Goal: Find specific page/section: Find specific page/section

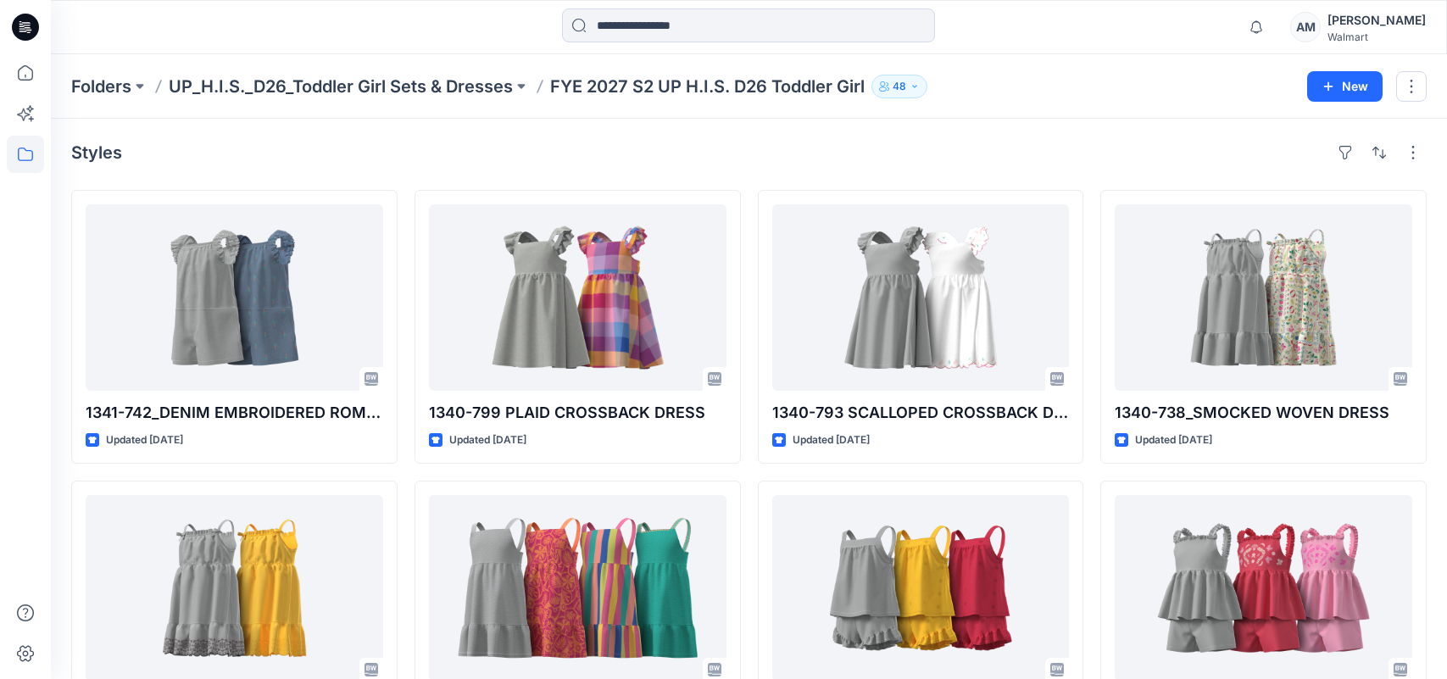
scroll to position [882, 0]
click at [357, 76] on p "UP_H.I.S._D26_Toddler Girl Sets & Dresses" at bounding box center [341, 87] width 344 height 24
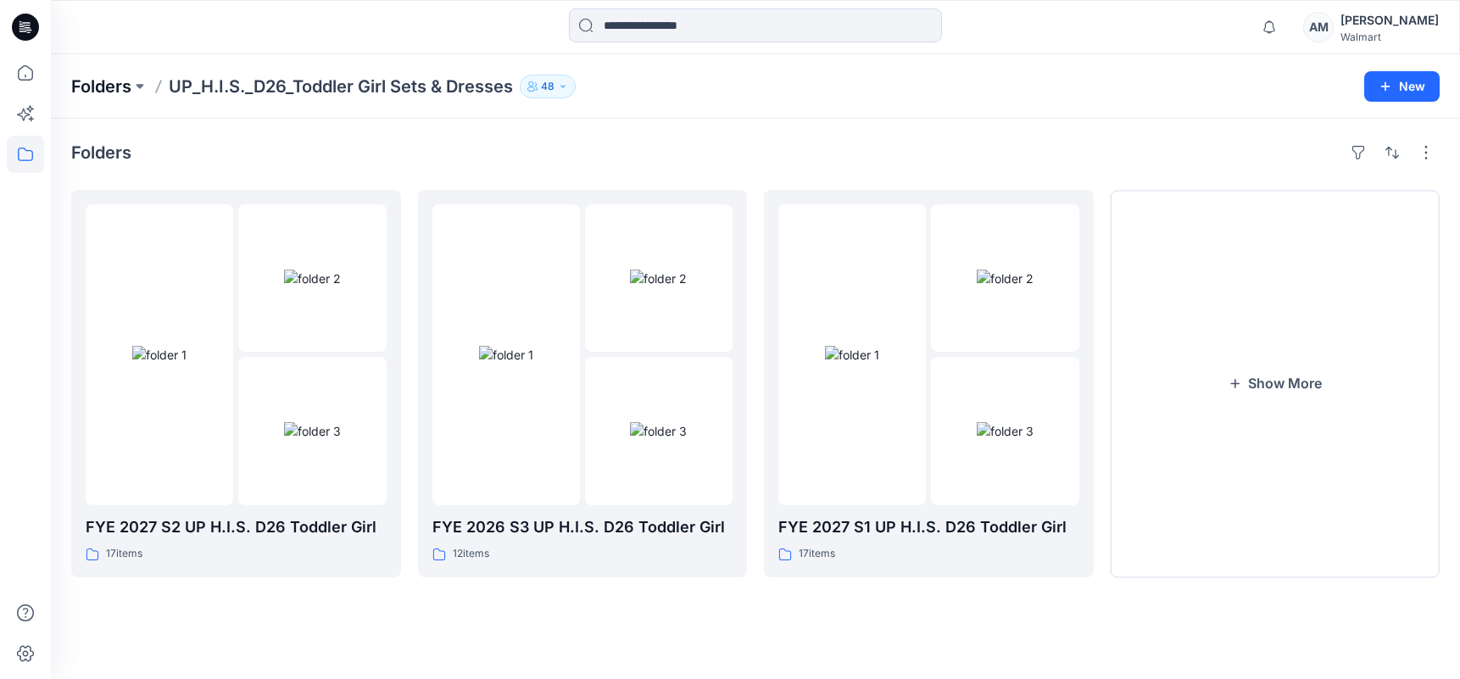
click at [125, 86] on p "Folders" at bounding box center [101, 87] width 60 height 24
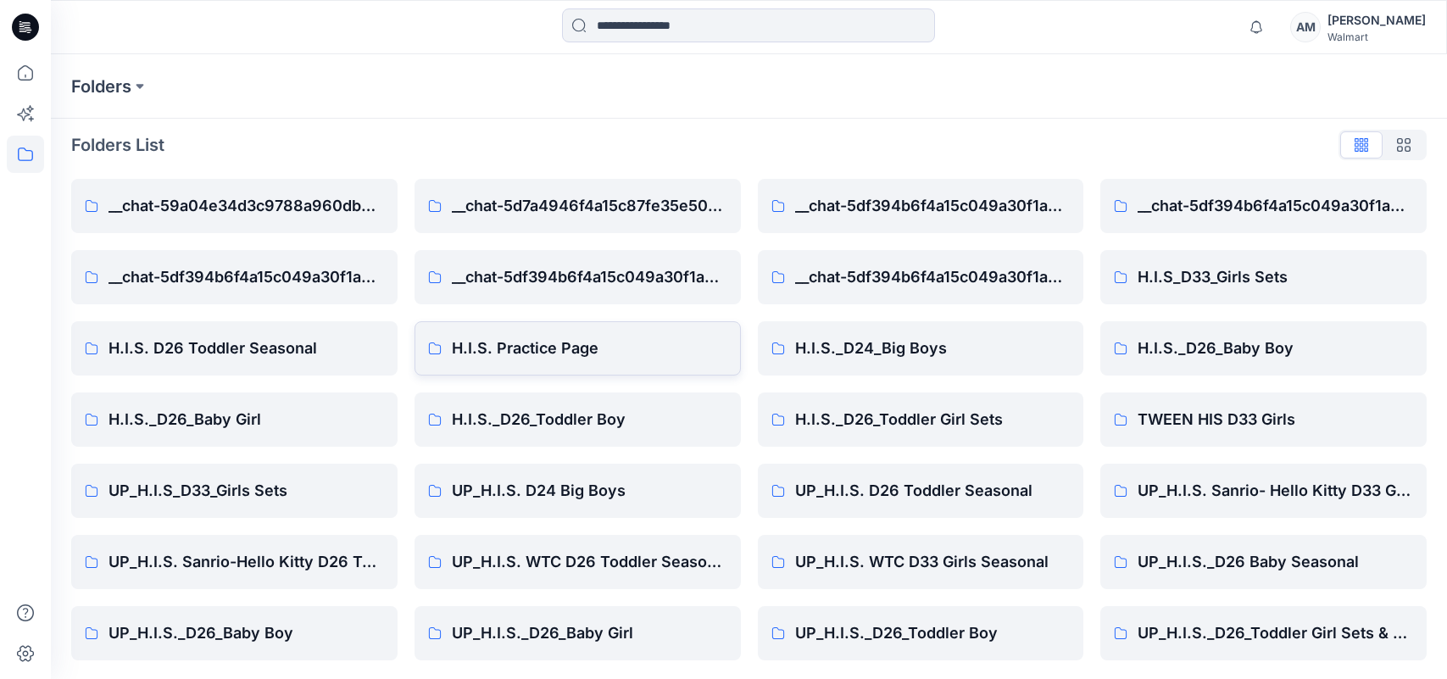
scroll to position [9, 0]
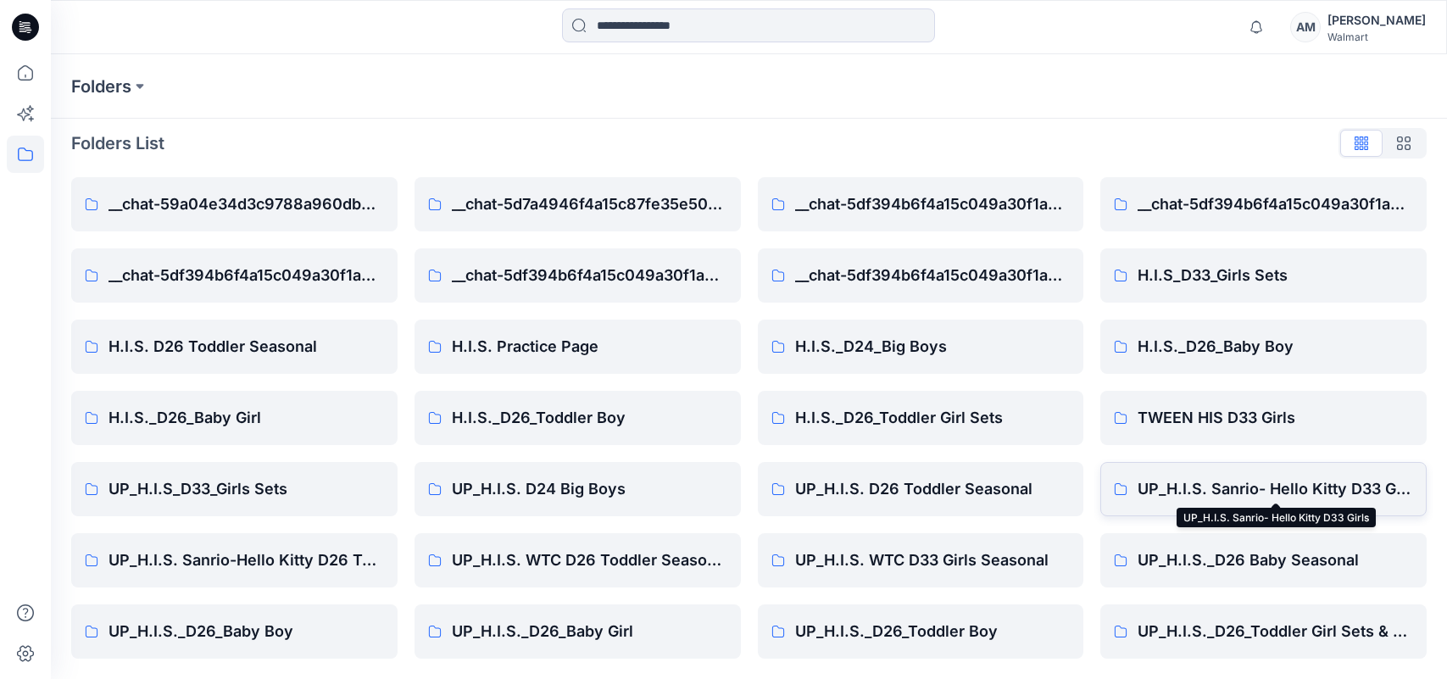
click at [1288, 478] on p "UP_H.I.S. Sanrio- Hello Kitty D33 Girls" at bounding box center [1275, 489] width 275 height 24
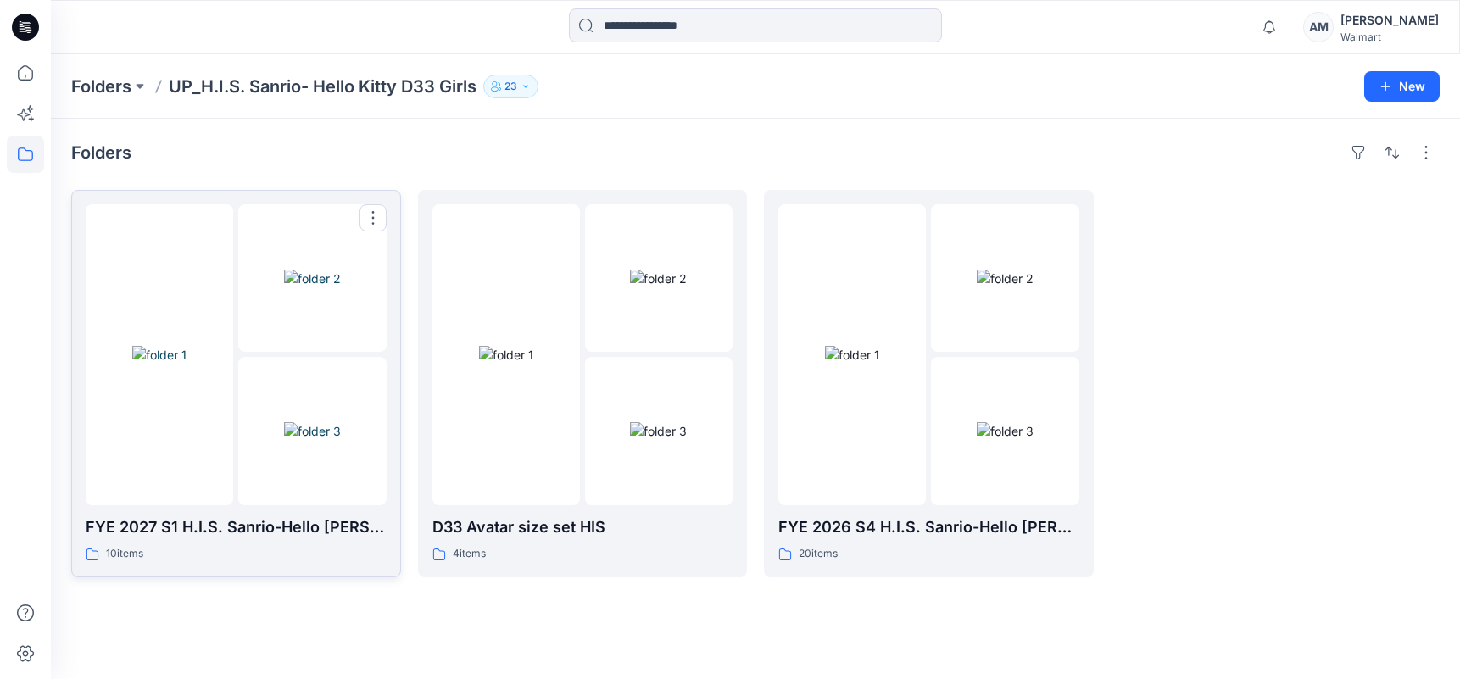
click at [284, 287] on img at bounding box center [312, 279] width 57 height 18
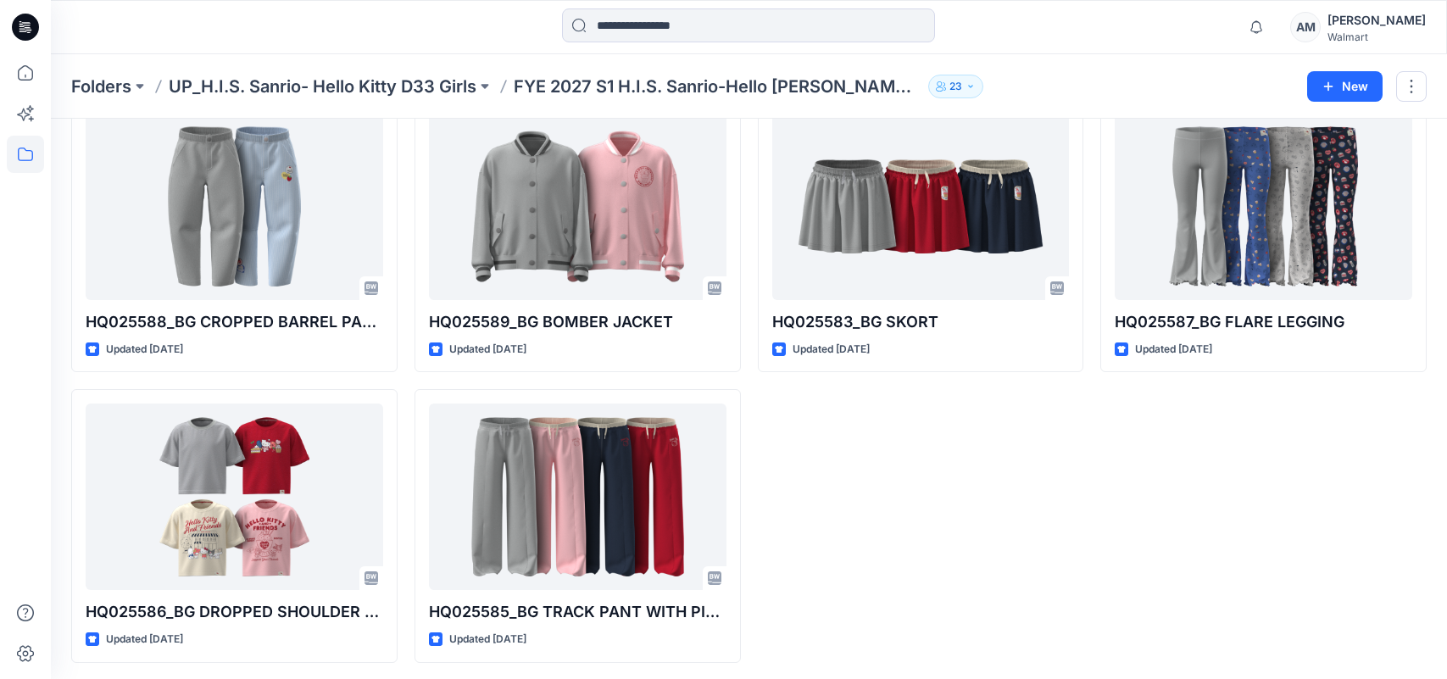
scroll to position [386, 0]
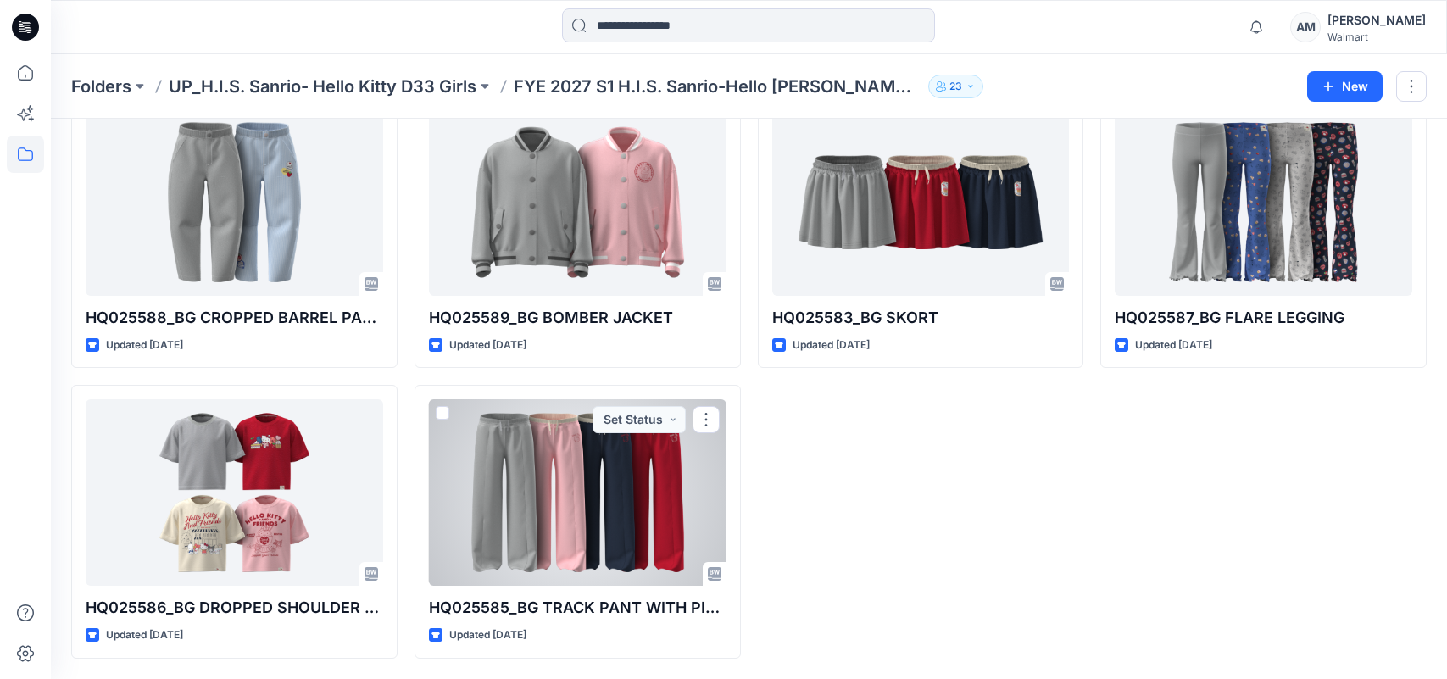
click at [567, 517] on div at bounding box center [578, 492] width 298 height 186
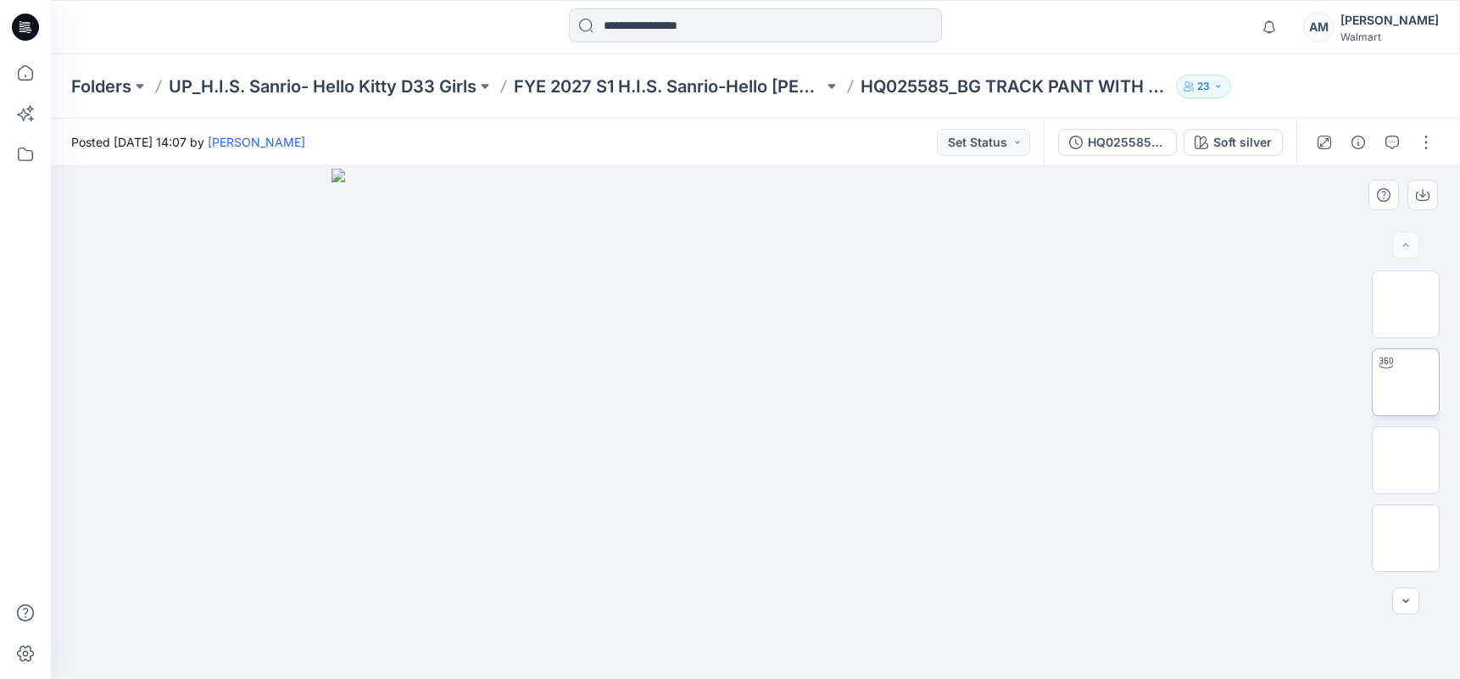
click at [1405, 382] on img at bounding box center [1405, 382] width 0 height 0
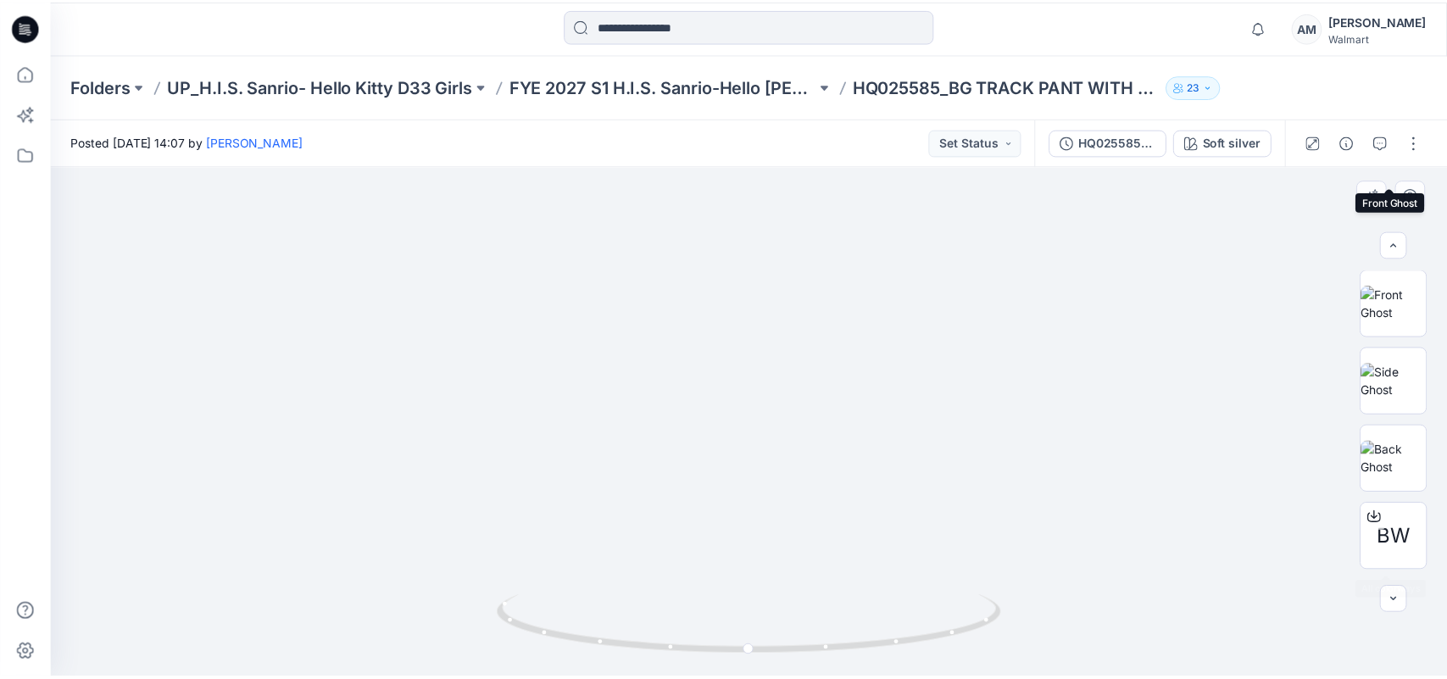
scroll to position [698, 0]
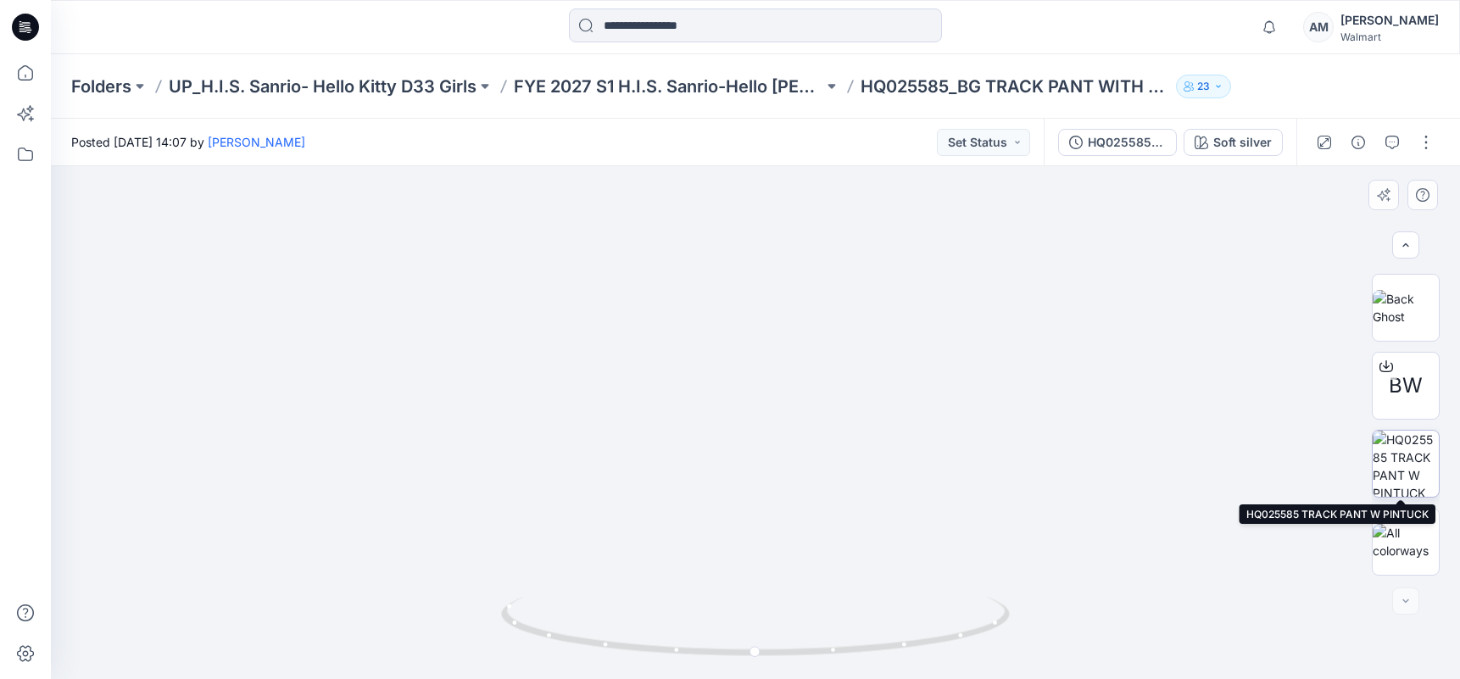
click at [1392, 480] on img at bounding box center [1405, 464] width 66 height 66
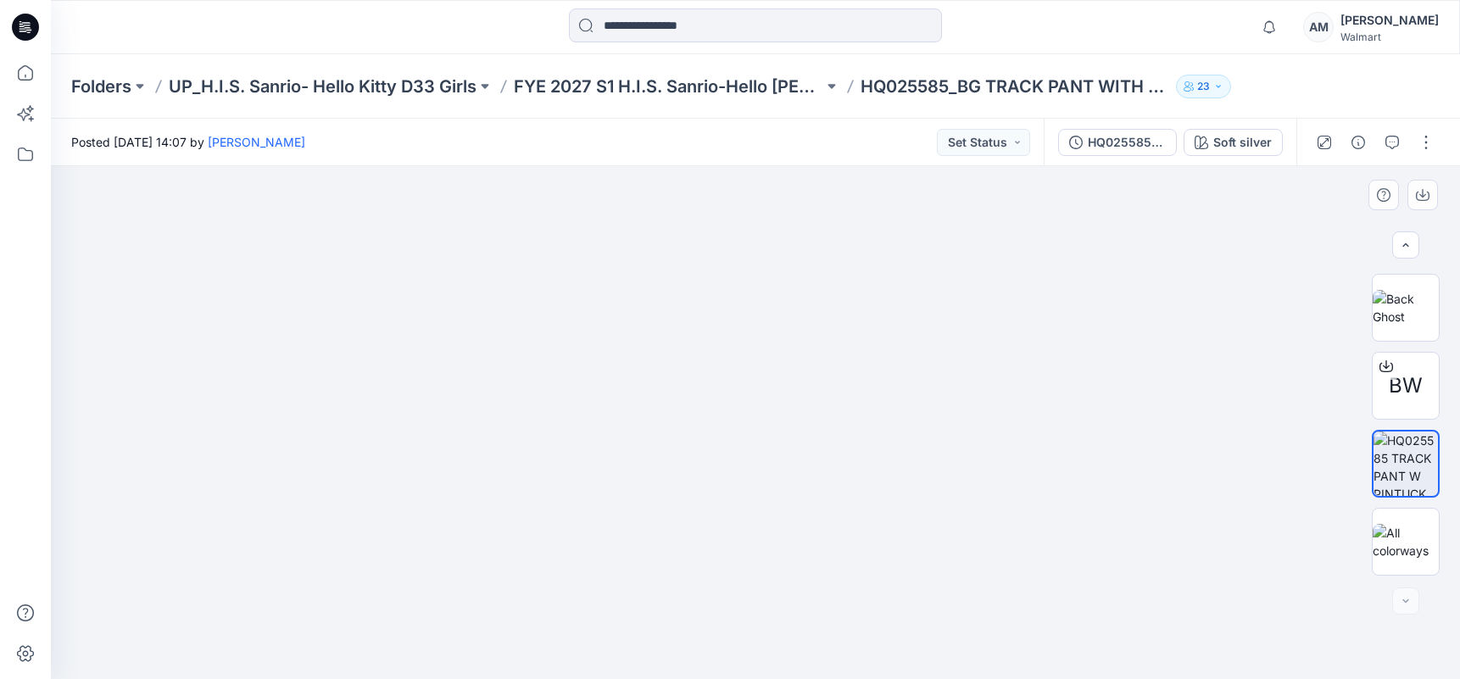
drag, startPoint x: 697, startPoint y: 302, endPoint x: 702, endPoint y: 453, distance: 151.8
click at [699, 451] on img at bounding box center [755, 308] width 1367 height 741
click at [1327, 73] on div "Folders UP_H.I.S. Sanrio- Hello Kitty D33 Girls FYE 2027 S1 H.I.S. Sanrio-Hello…" at bounding box center [755, 86] width 1409 height 64
click at [1376, 70] on div "Folders UP_H.I.S. Sanrio- Hello Kitty D33 Girls FYE 2027 S1 H.I.S. Sanrio-Hello…" at bounding box center [755, 86] width 1409 height 64
click at [687, 96] on p "FYE 2027 S1 H.I.S. Sanrio-Hello [PERSON_NAME] Board" at bounding box center [668, 87] width 309 height 24
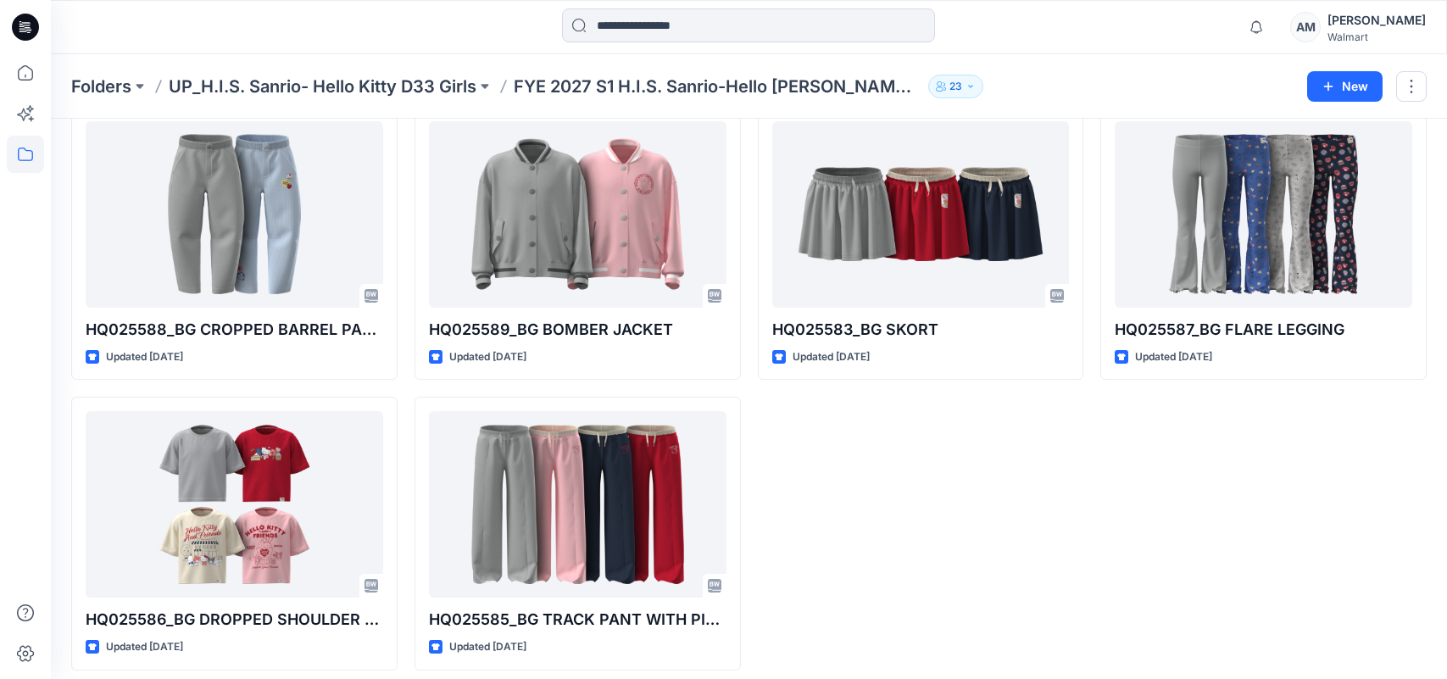
scroll to position [386, 0]
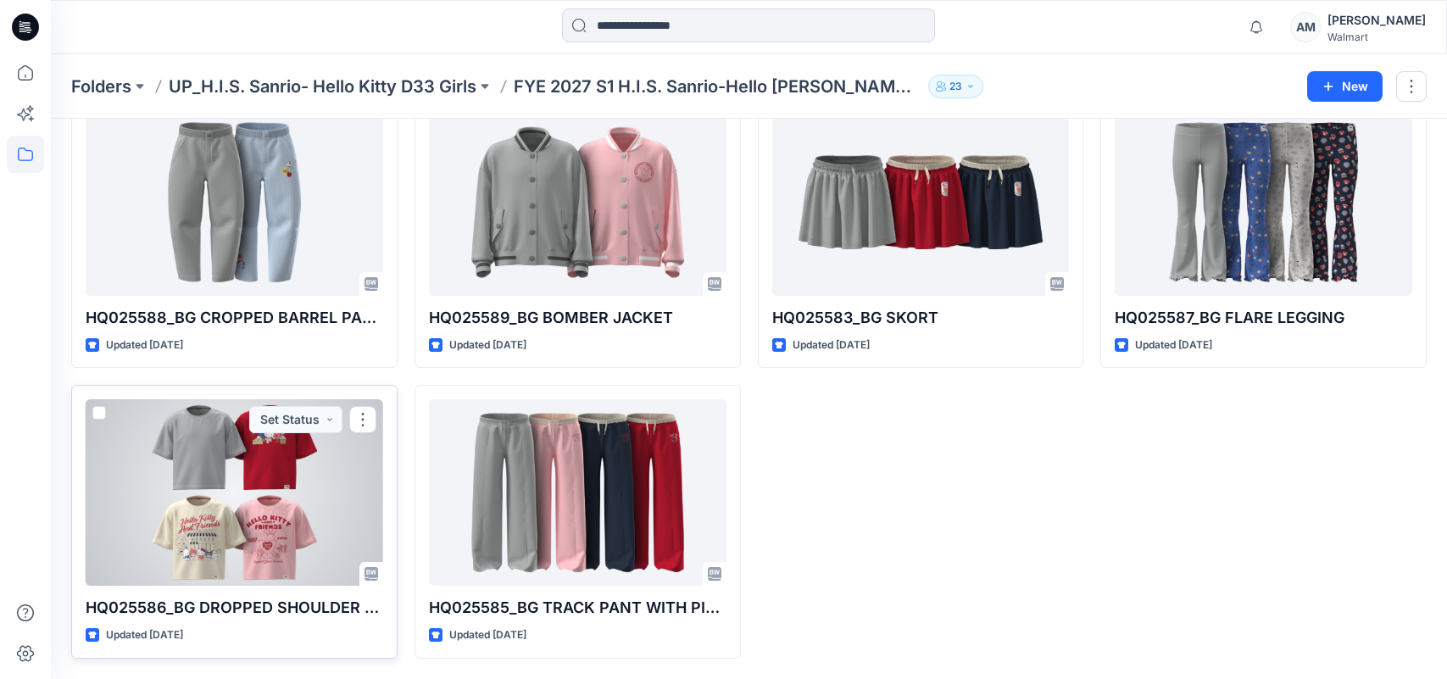
click at [309, 481] on div at bounding box center [235, 492] width 298 height 186
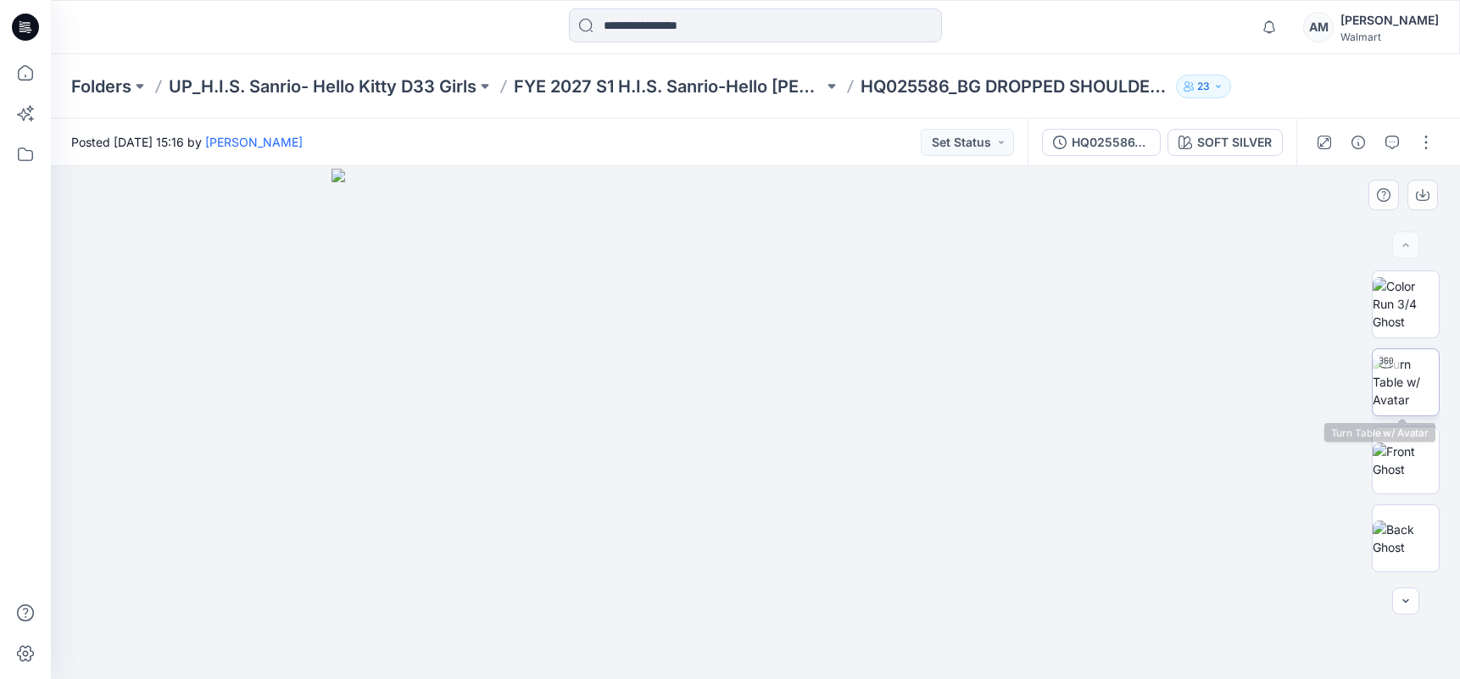
click at [1431, 368] on img at bounding box center [1405, 381] width 66 height 53
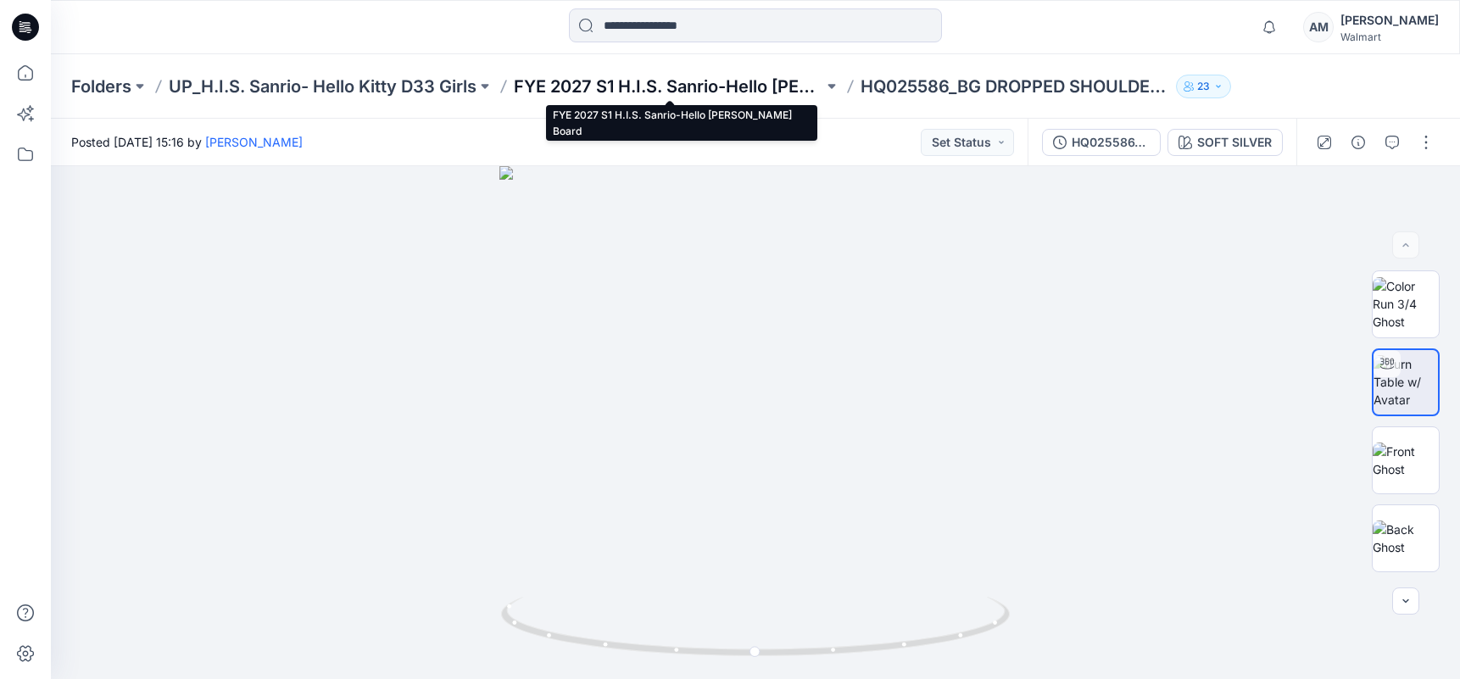
click at [736, 83] on p "FYE 2027 S1 H.I.S. Sanrio-Hello [PERSON_NAME] Board" at bounding box center [668, 87] width 309 height 24
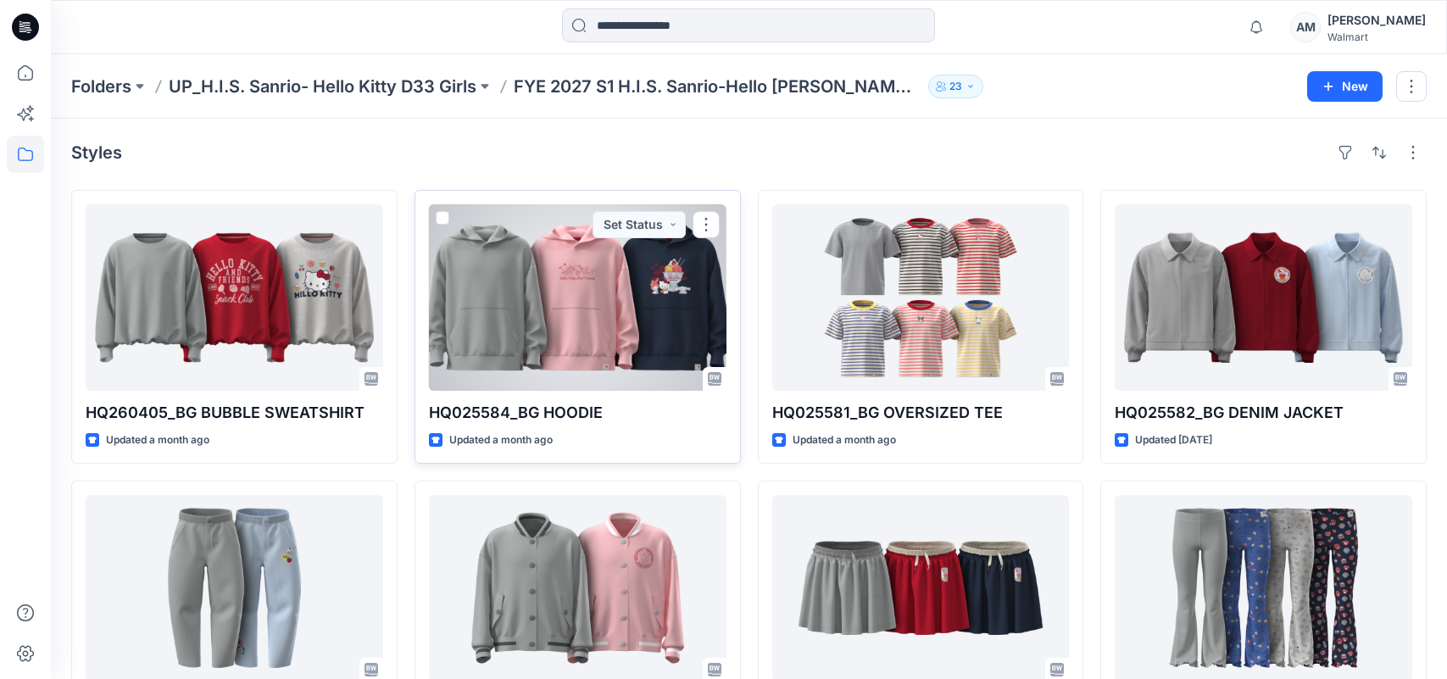
click at [550, 317] on div at bounding box center [578, 297] width 298 height 186
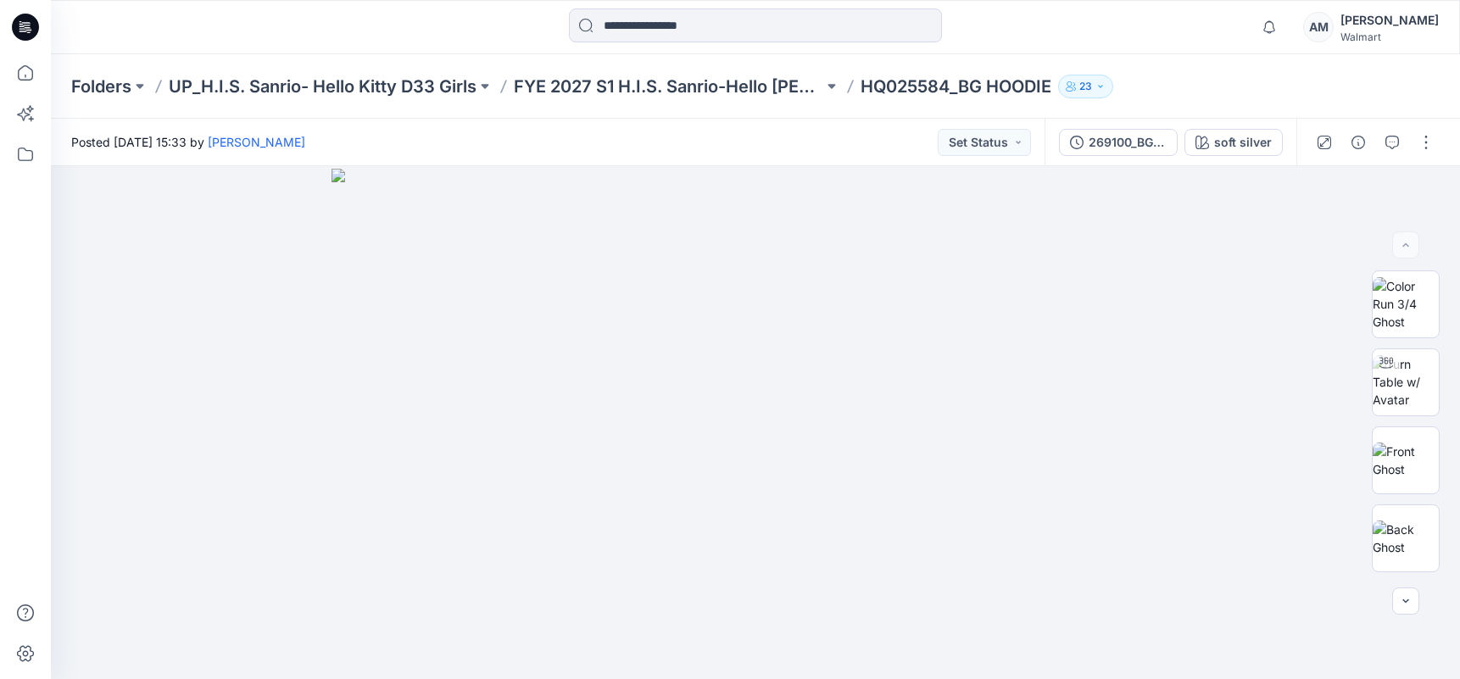
click at [1235, 42] on div "Notifications [PERSON_NAME] shared S261192-TWEEN-TEE_8-6 in FYE 2027 S2 D33 Twe…" at bounding box center [755, 26] width 1408 height 37
